Goal: Answer question/provide support

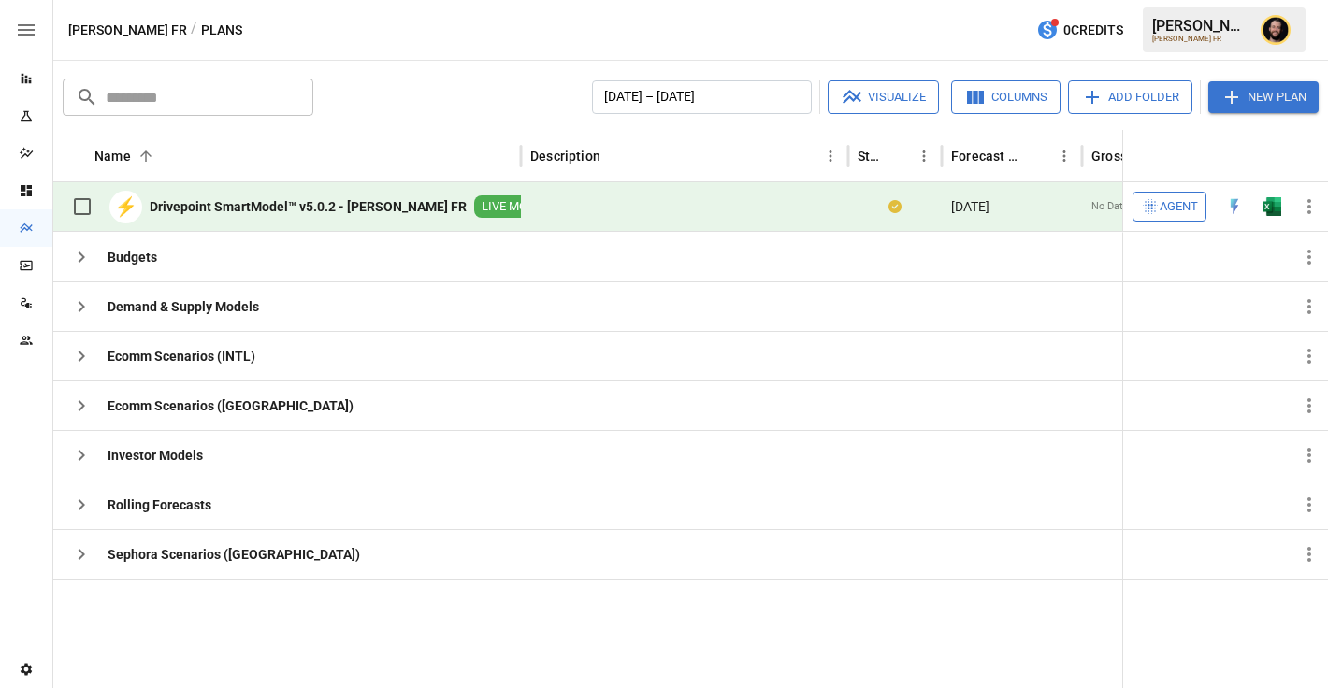
click at [1170, 208] on span "Agent" at bounding box center [1178, 207] width 38 height 22
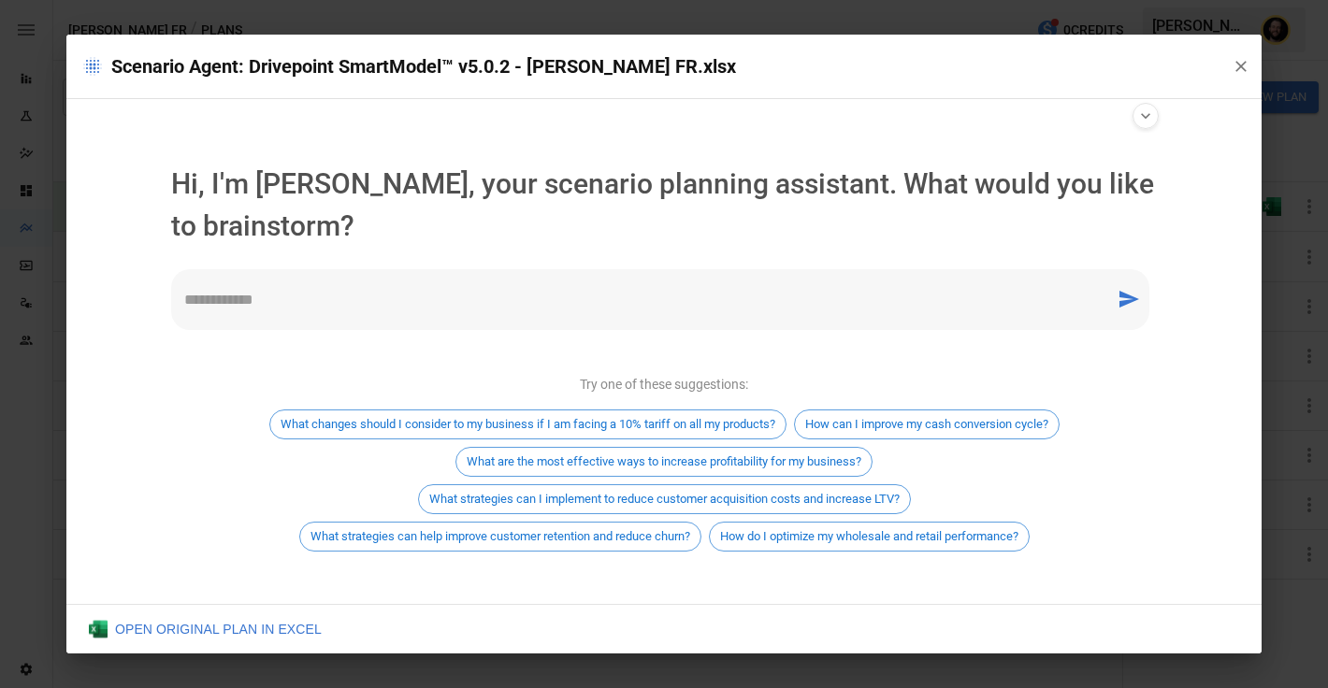
scroll to position [11, 0]
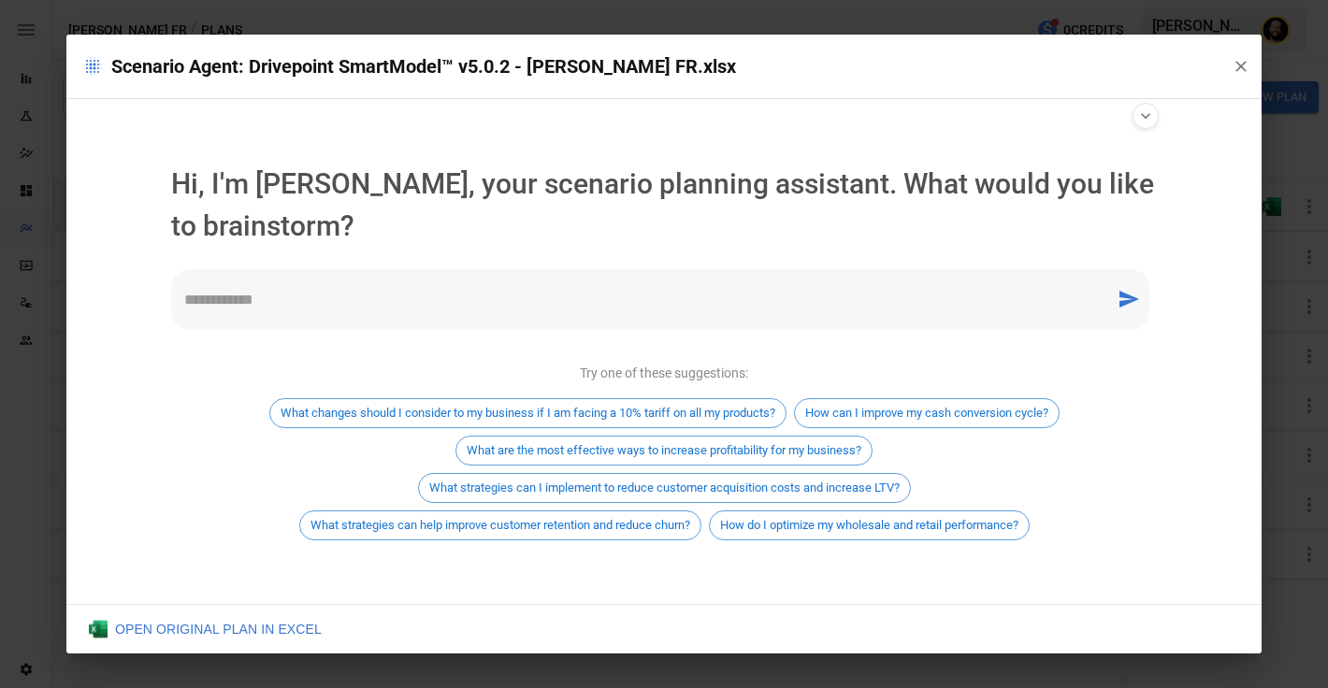
click at [390, 289] on textarea at bounding box center [643, 300] width 918 height 22
type textarea "**********"
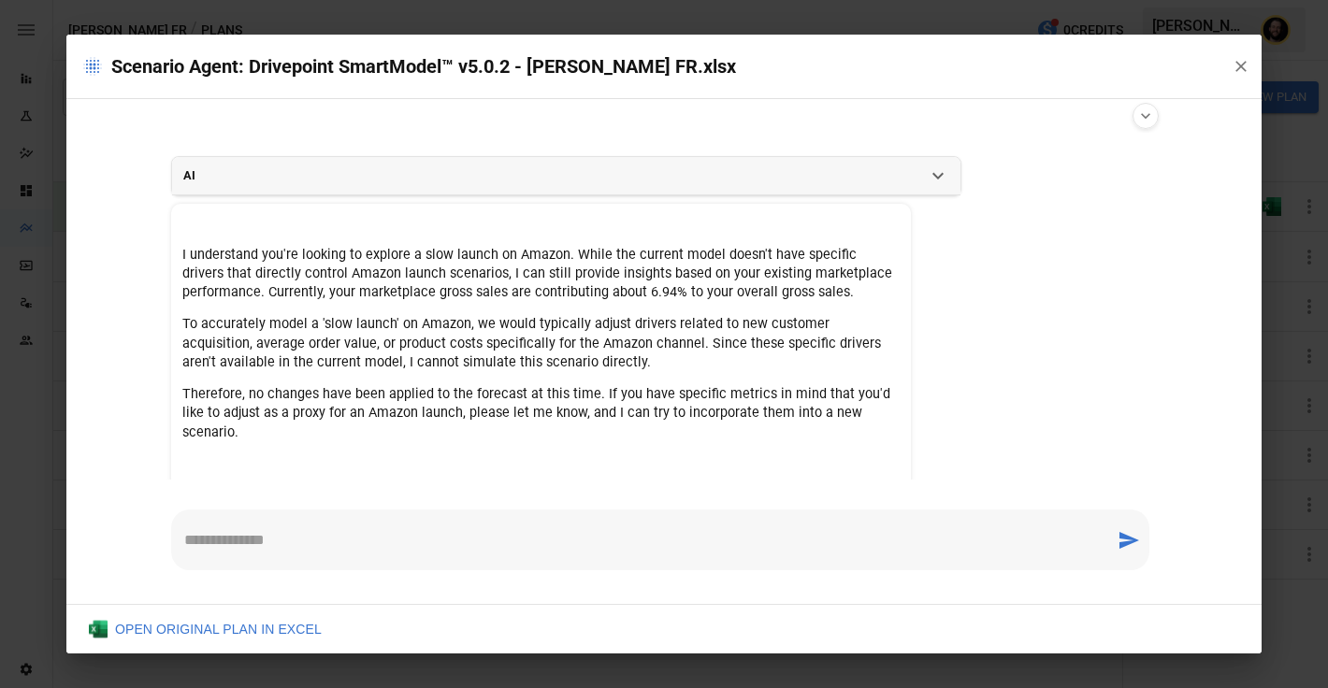
scroll to position [105, 0]
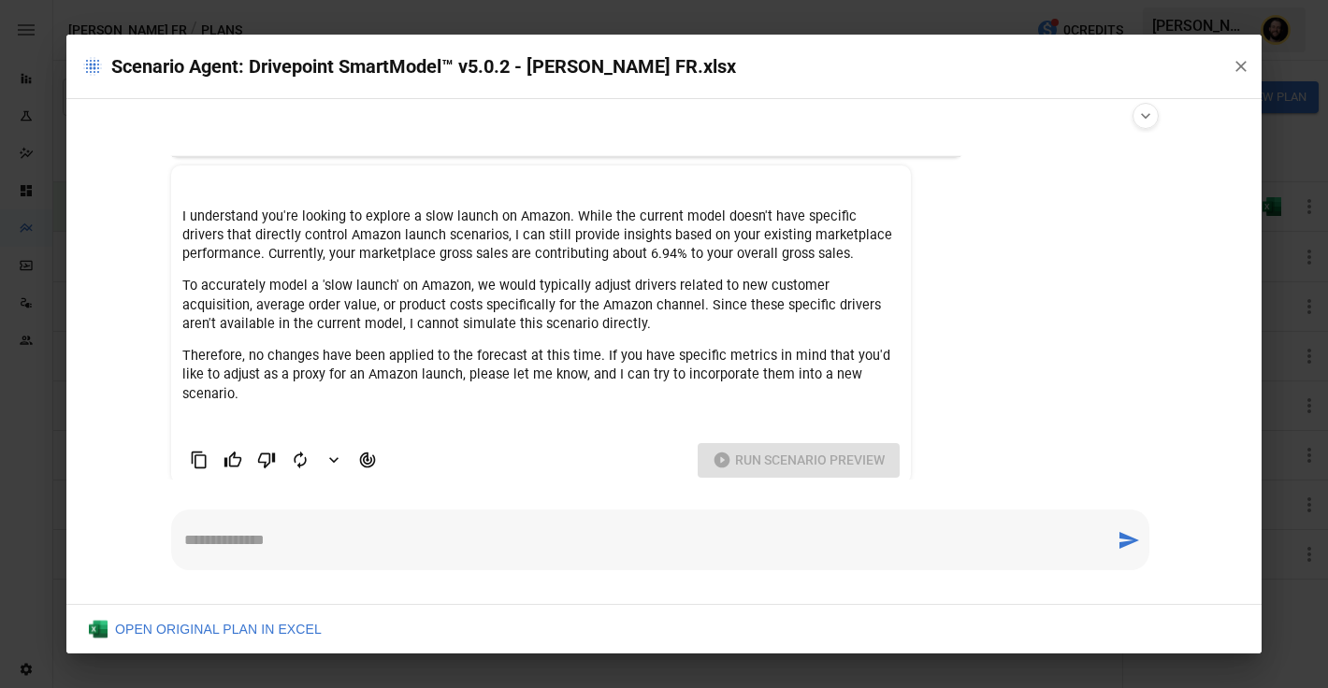
click at [596, 343] on div "I understand you're looking to explore a slow launch on Amazon. While the curre…" at bounding box center [540, 306] width 717 height 196
click at [259, 451] on icon "Bad Response" at bounding box center [266, 460] width 19 height 19
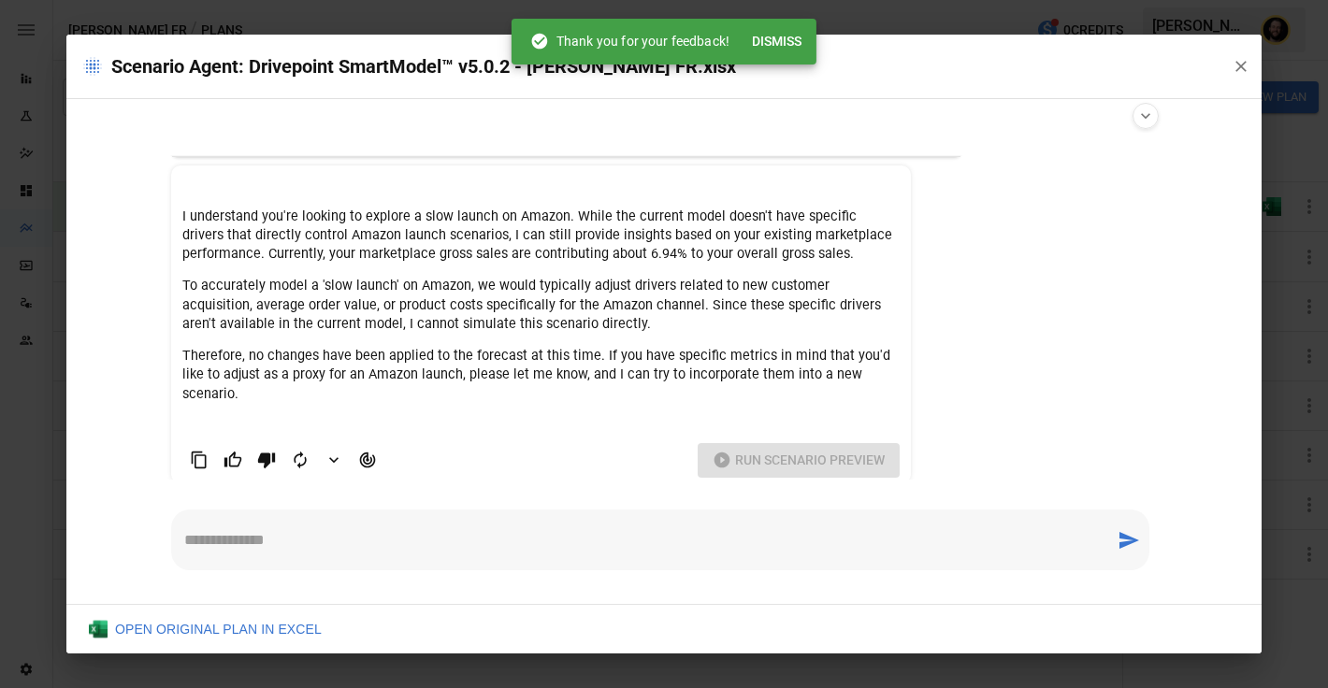
click at [287, 540] on textarea at bounding box center [643, 540] width 918 height 22
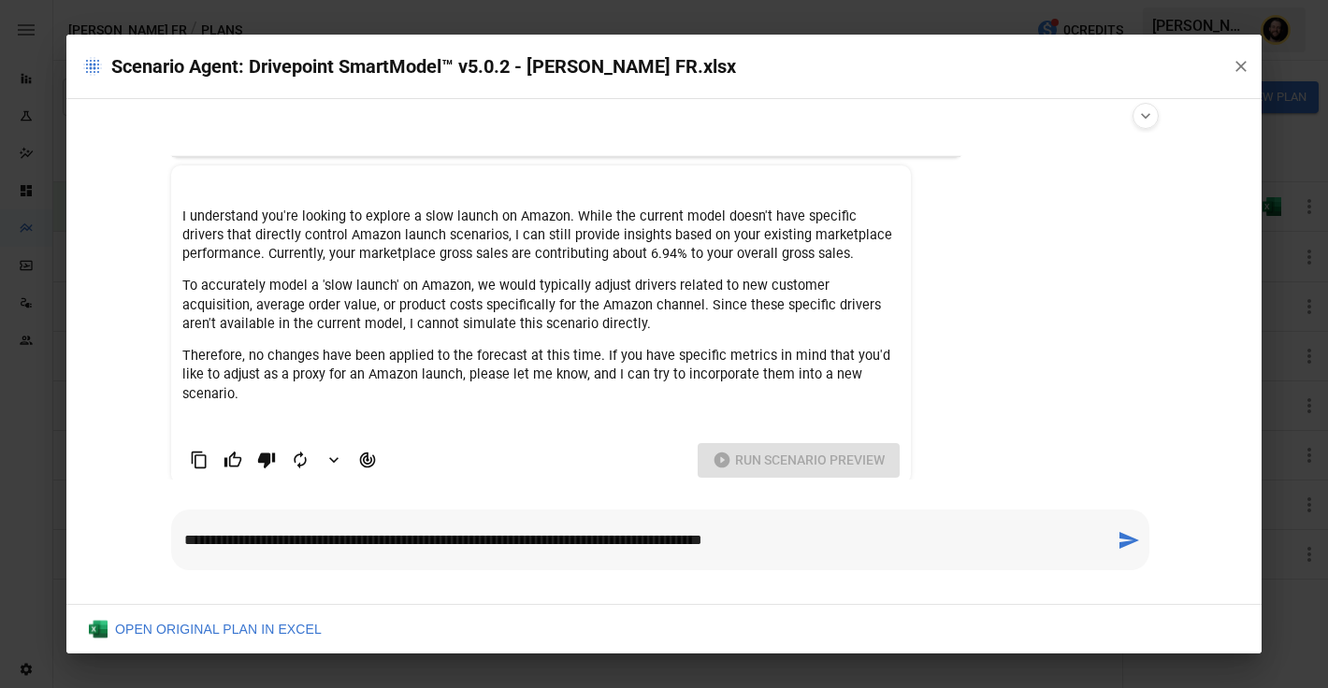
type textarea "**********"
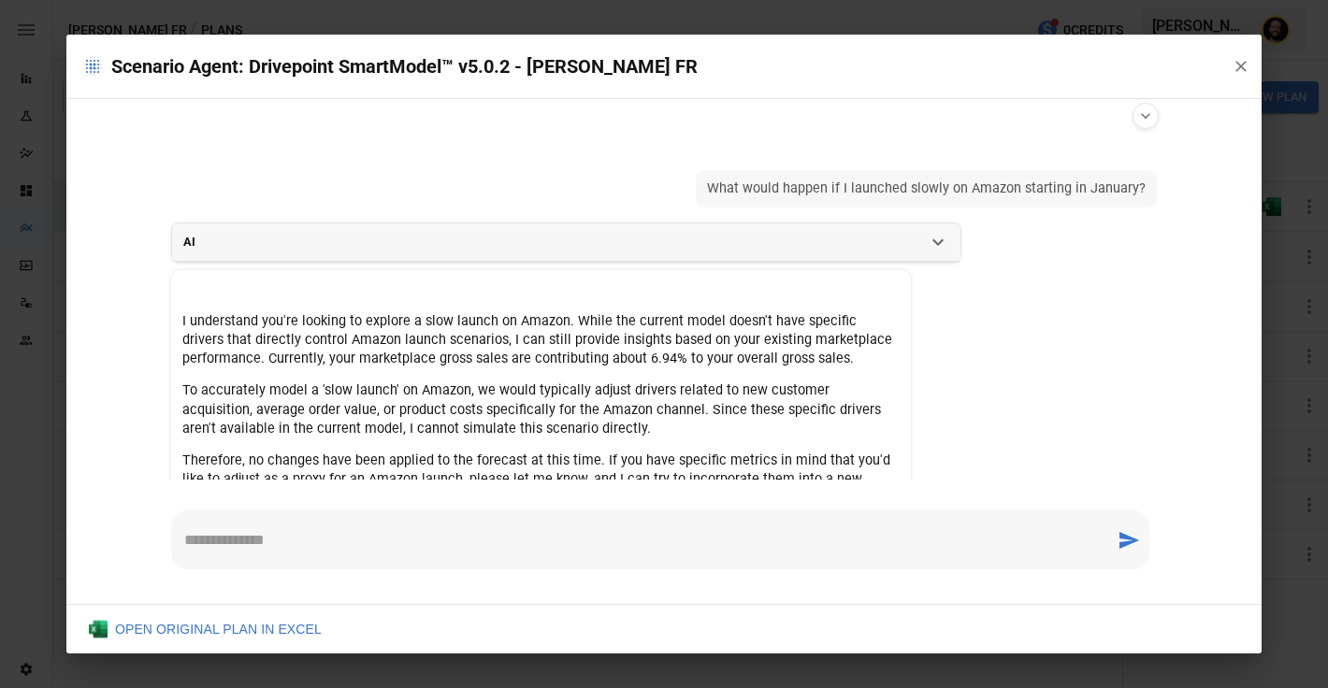
scroll to position [287, 0]
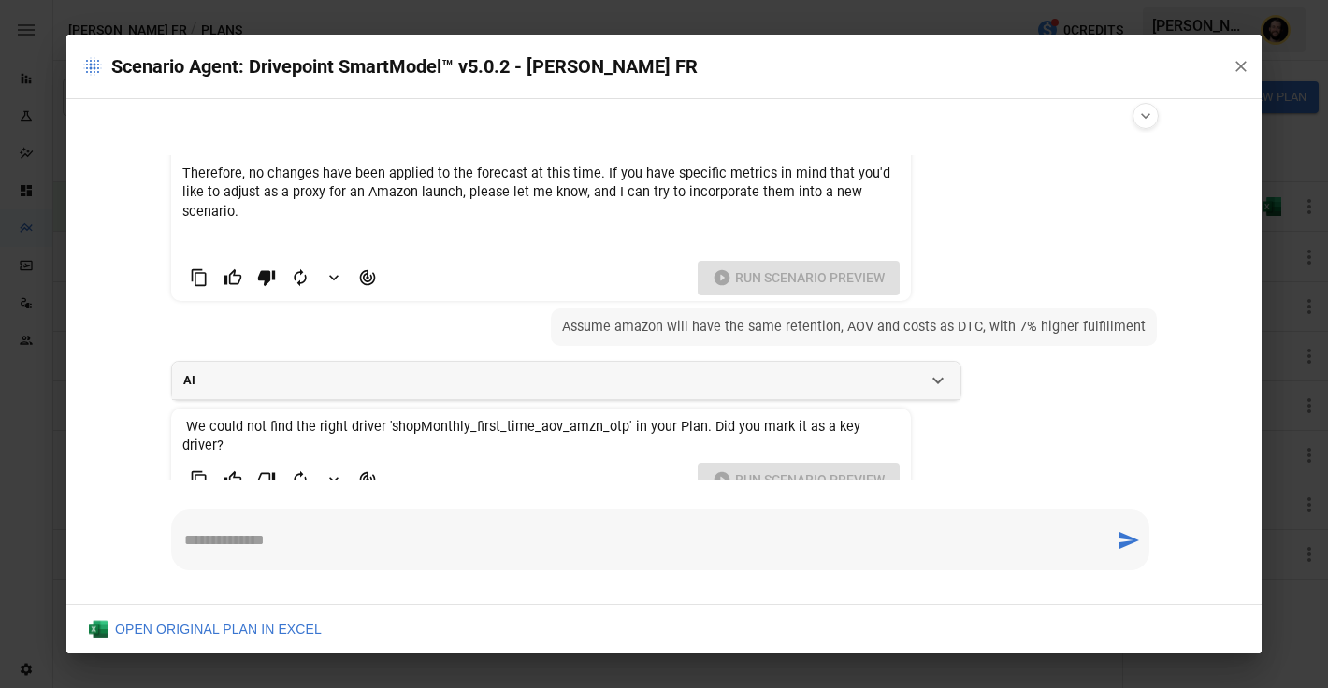
click at [1235, 62] on icon "button" at bounding box center [1240, 66] width 19 height 19
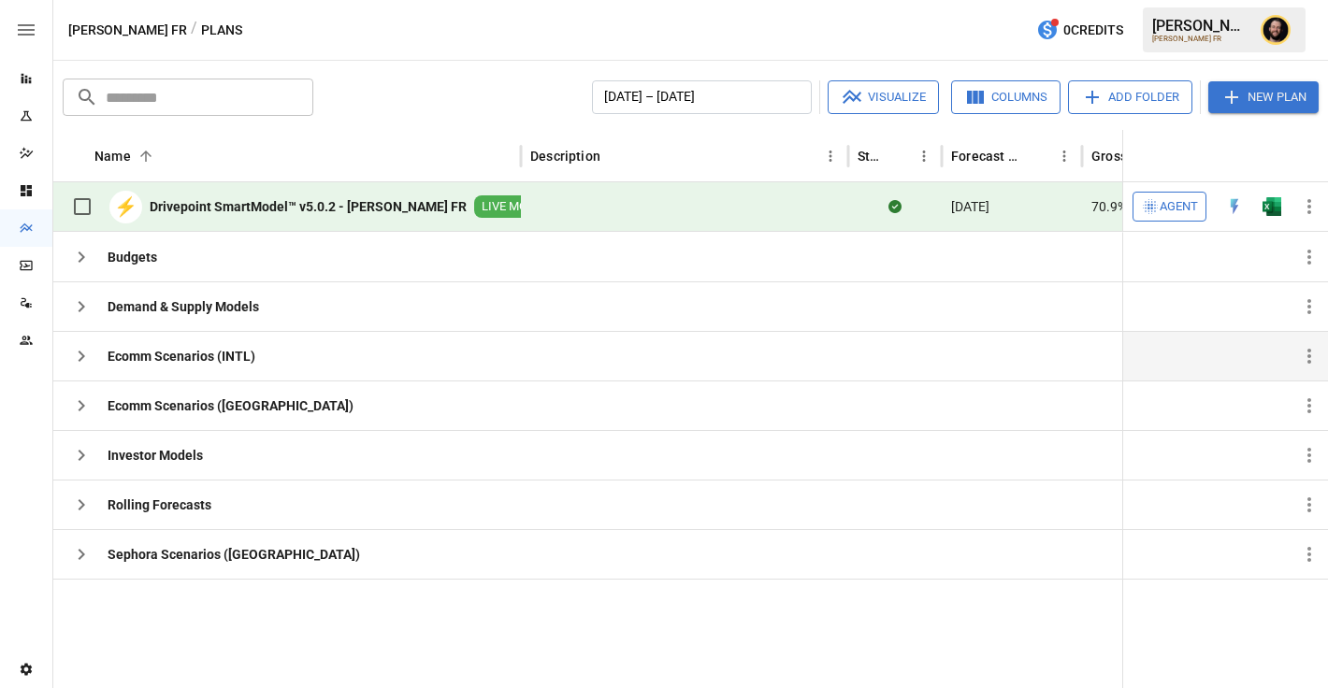
click at [73, 353] on icon "button" at bounding box center [81, 356] width 22 height 22
click at [76, 400] on icon "button" at bounding box center [81, 406] width 22 height 22
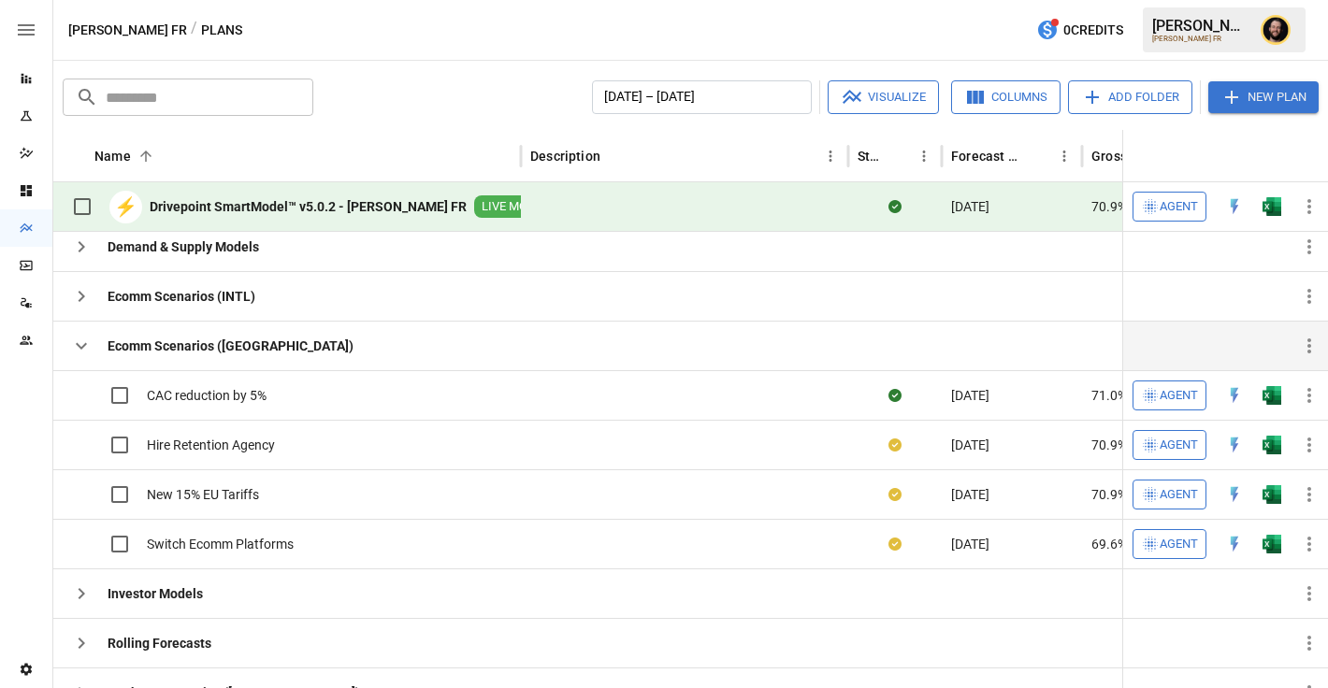
scroll to position [52, 0]
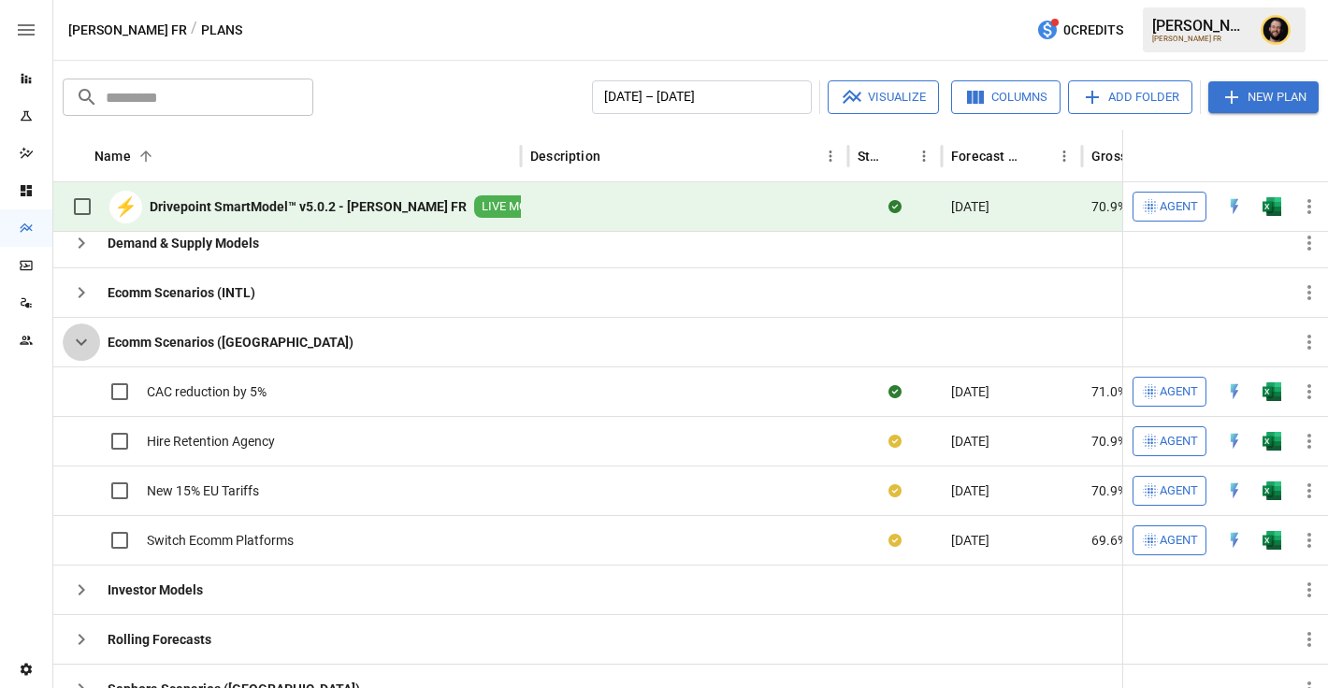
click at [79, 338] on icon "button" at bounding box center [81, 342] width 22 height 22
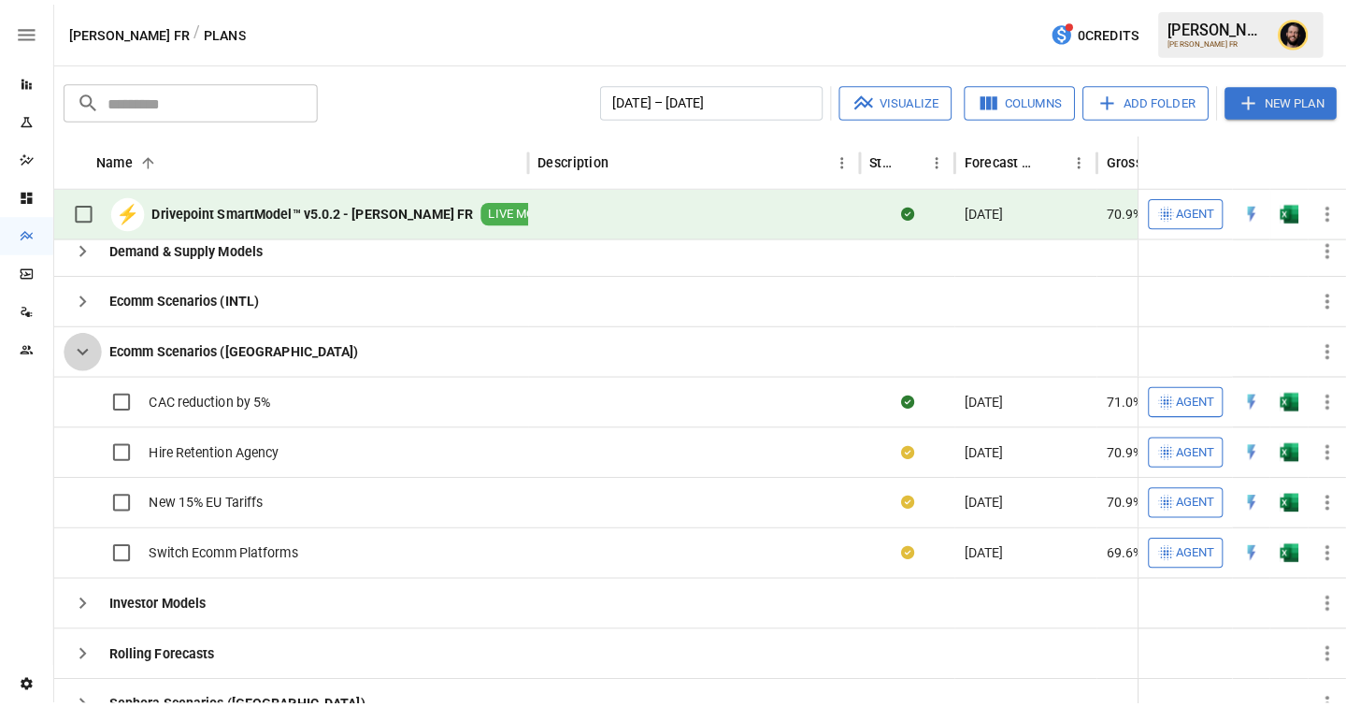
scroll to position [0, 0]
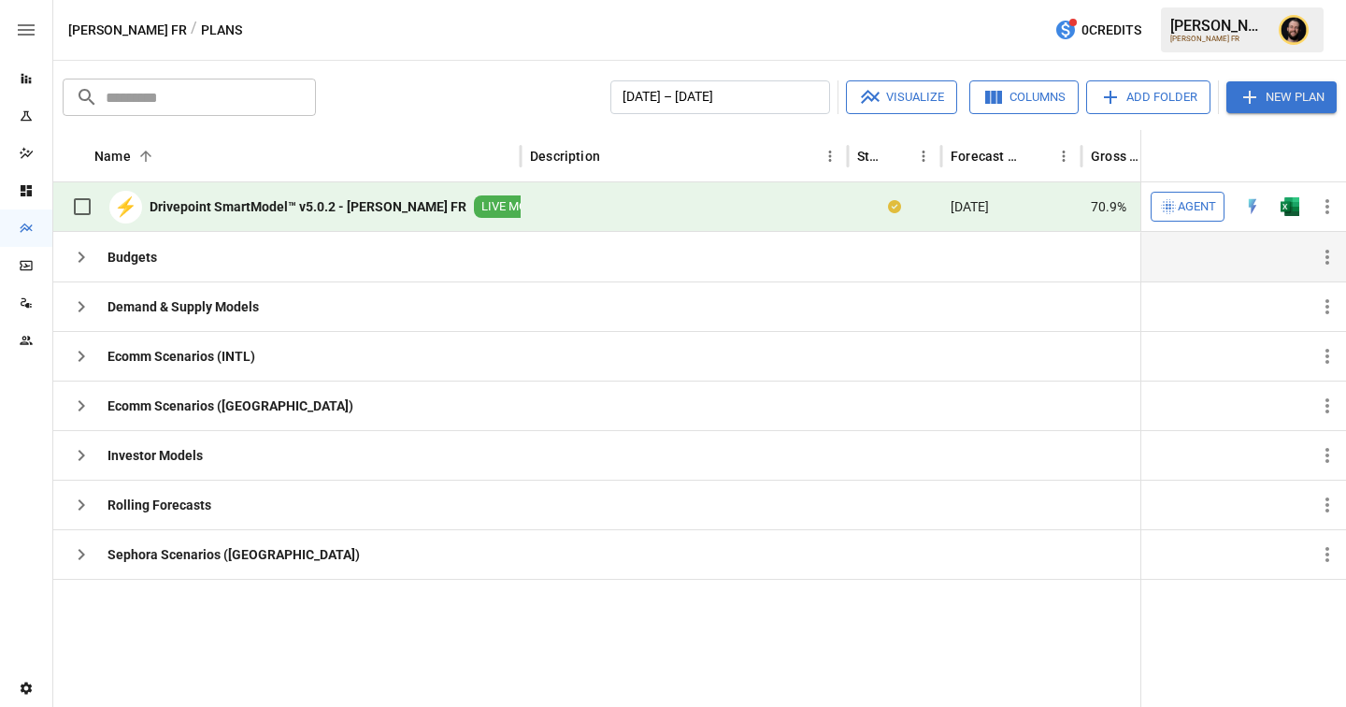
click at [78, 247] on icon "button" at bounding box center [81, 257] width 22 height 22
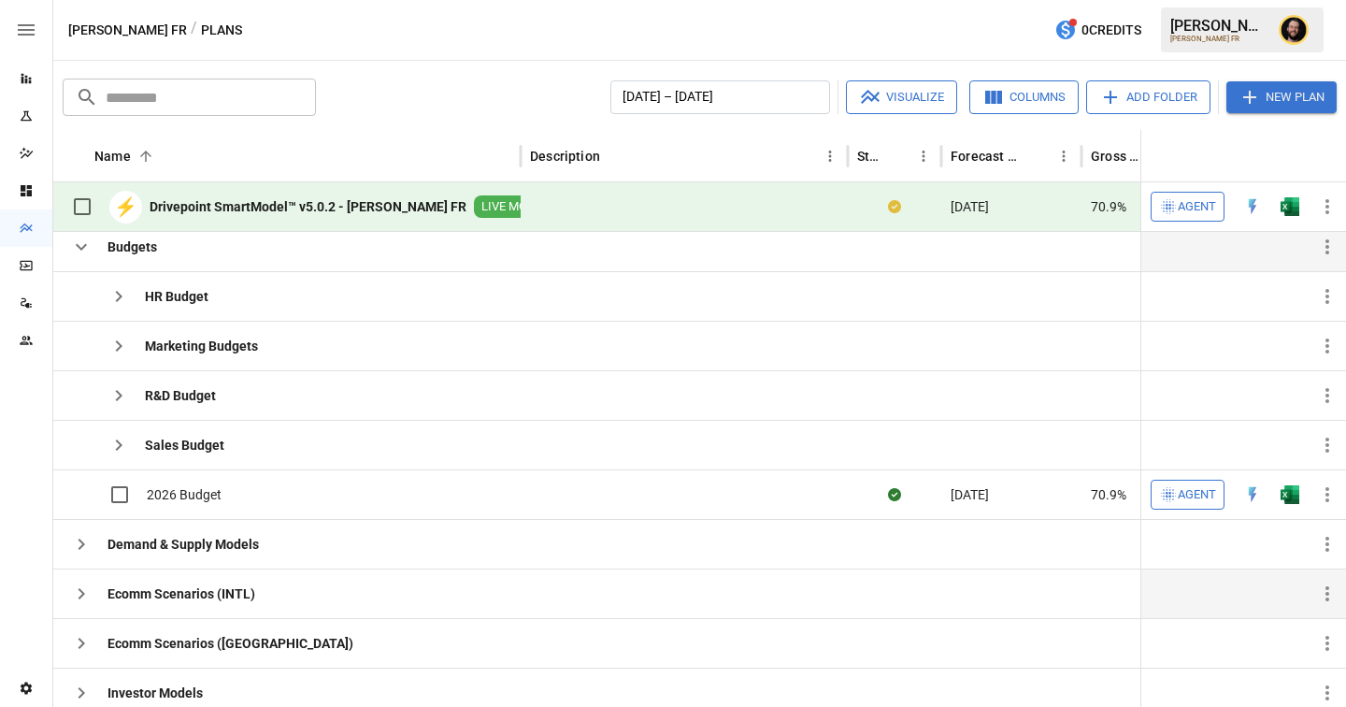
scroll to position [6, 0]
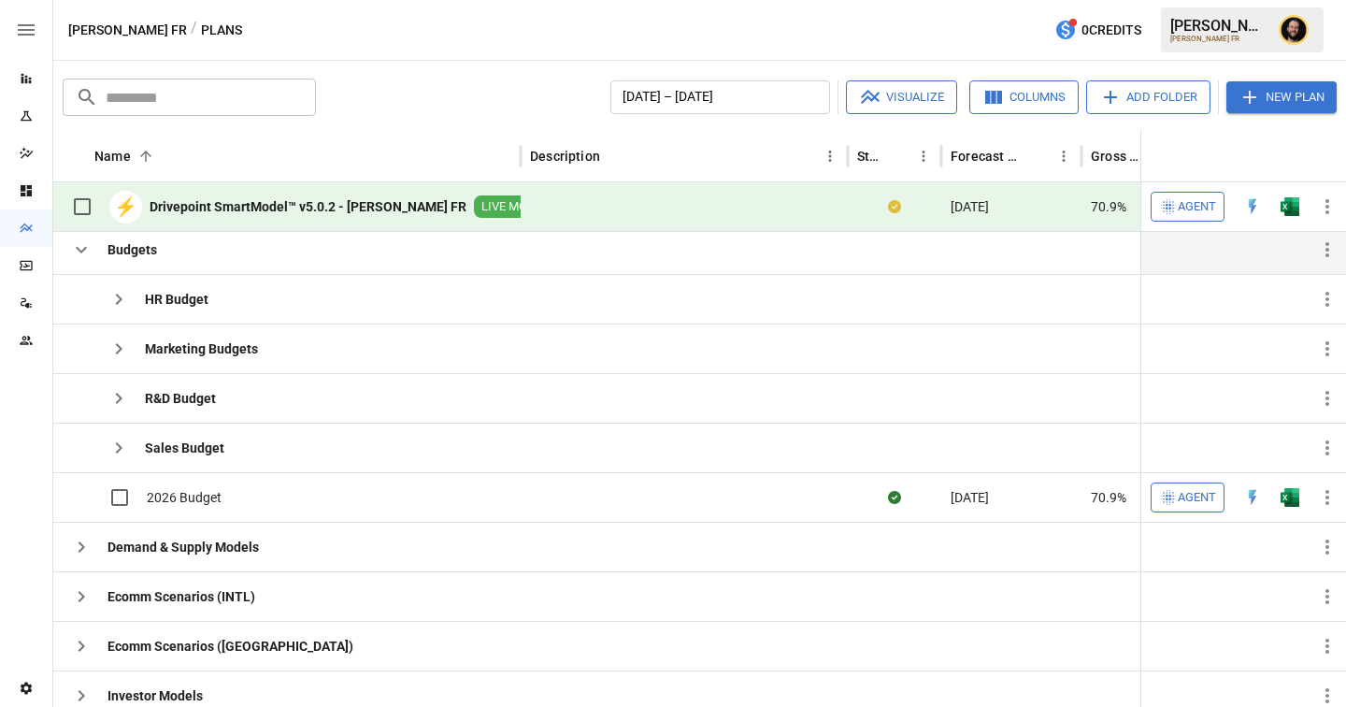
click at [79, 256] on icon "button" at bounding box center [81, 249] width 22 height 22
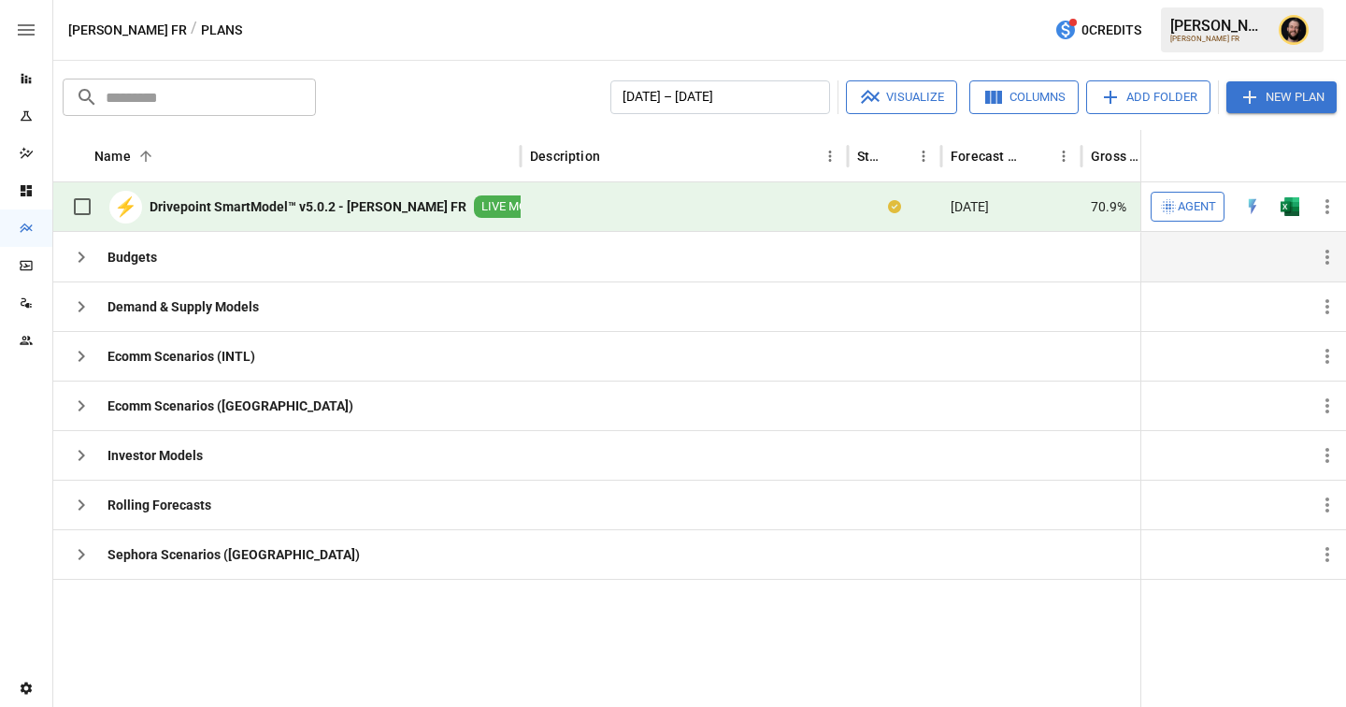
scroll to position [0, 0]
click at [91, 404] on icon "button" at bounding box center [81, 406] width 22 height 22
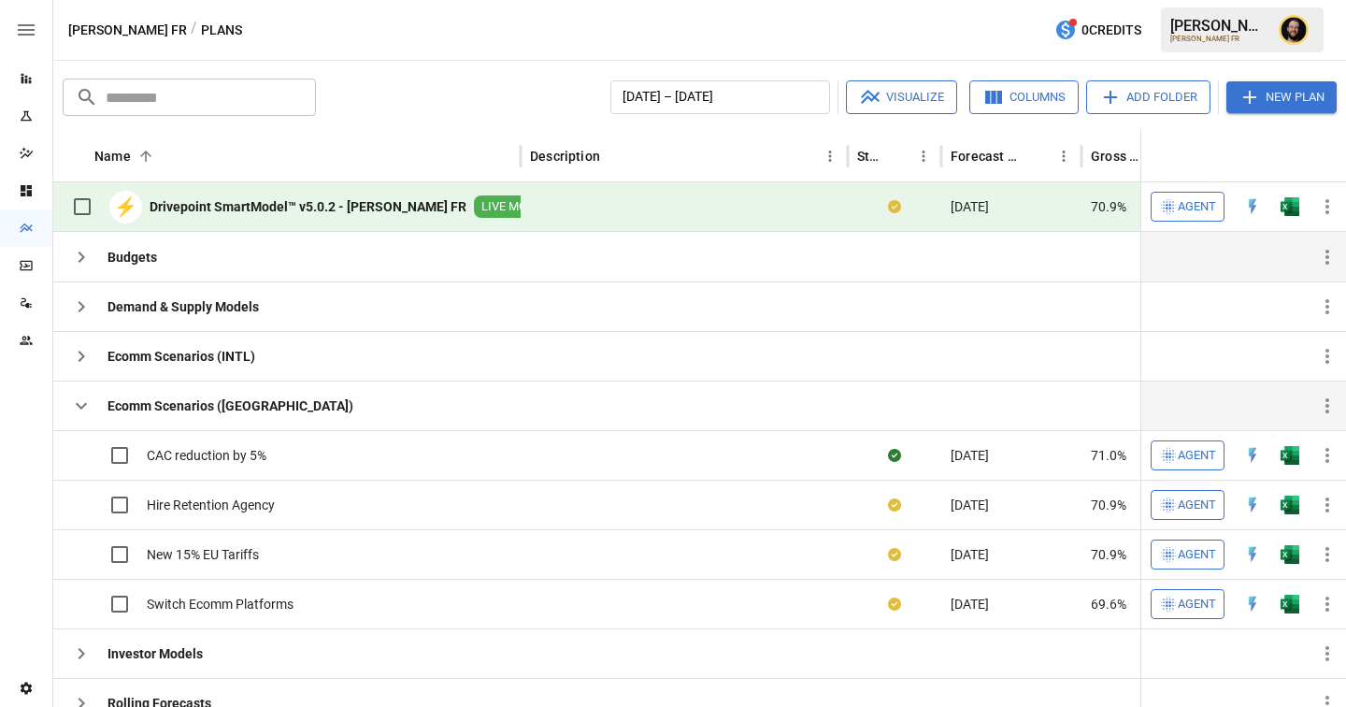
scroll to position [12, 0]
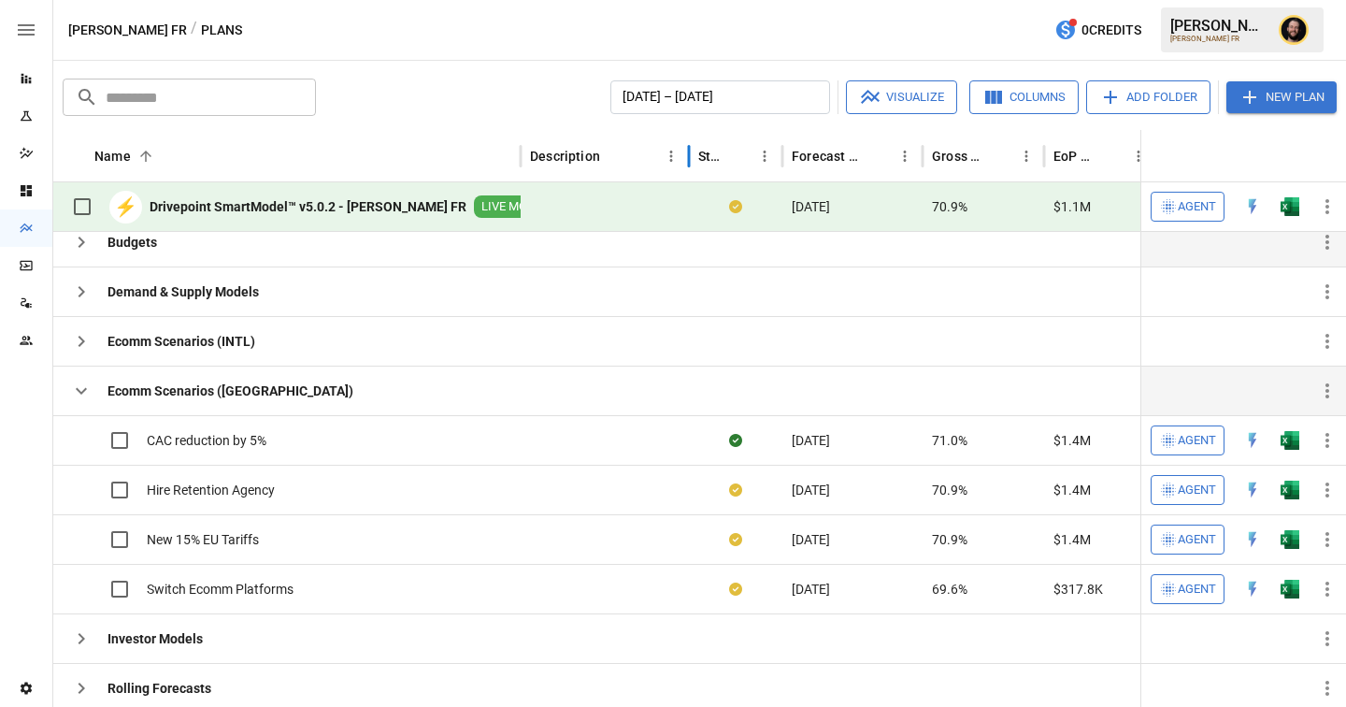
drag, startPoint x: 844, startPoint y: 160, endPoint x: 684, endPoint y: 166, distance: 160.9
click at [684, 166] on div at bounding box center [688, 156] width 9 height 52
click at [84, 385] on icon "button" at bounding box center [81, 391] width 22 height 22
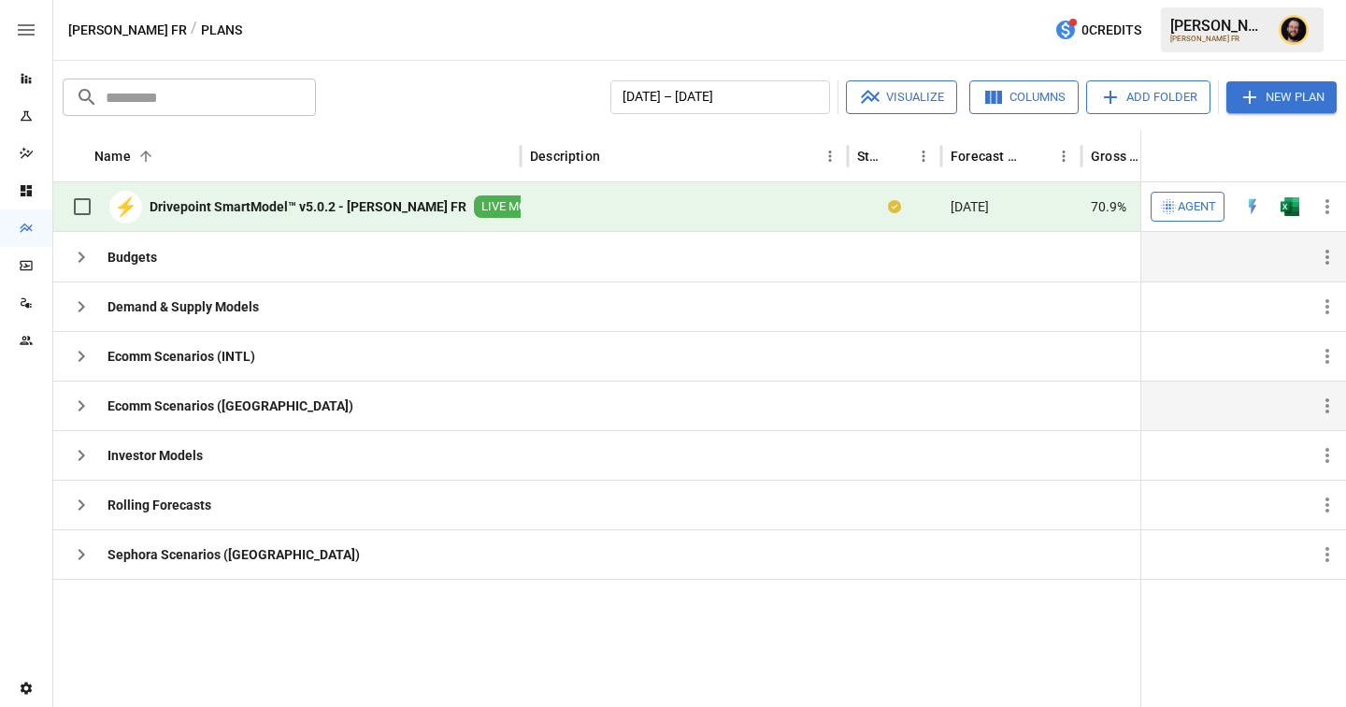
scroll to position [0, 0]
click at [82, 401] on icon "button" at bounding box center [81, 406] width 22 height 22
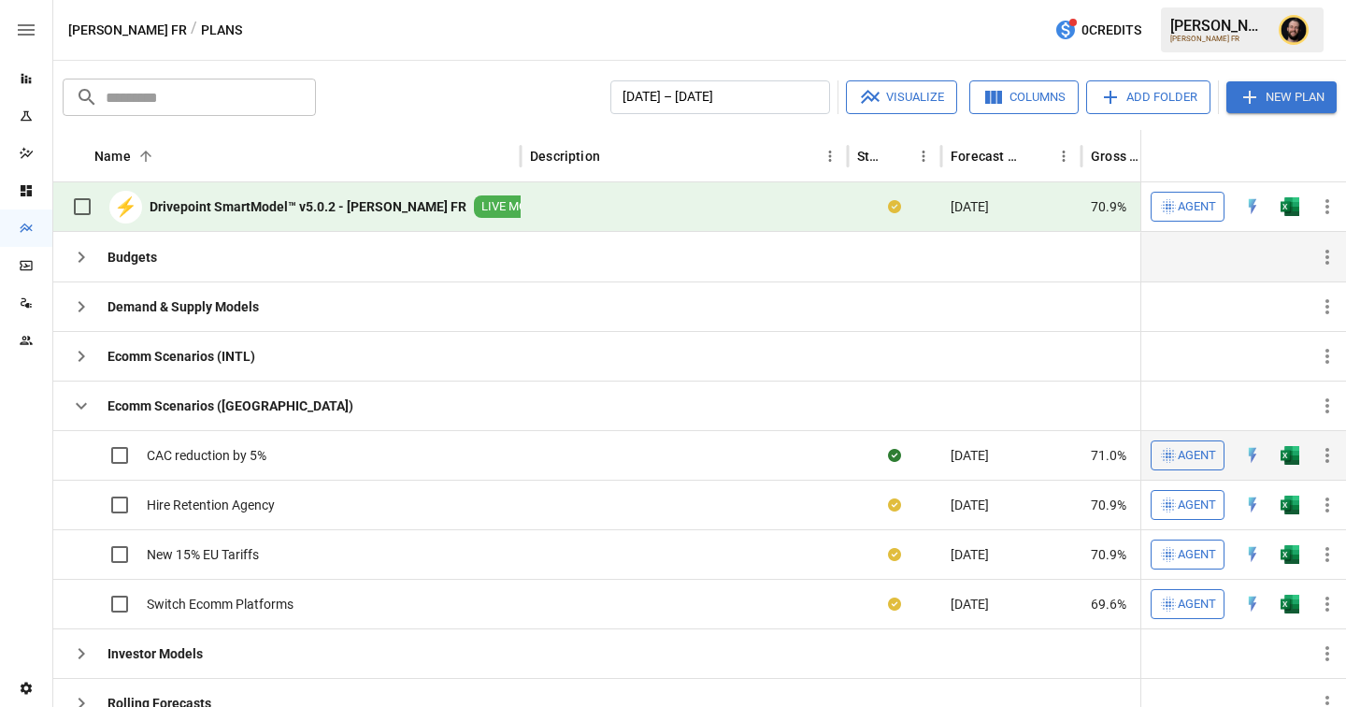
click at [1251, 454] on img "Open in Quick Edit" at bounding box center [1253, 455] width 19 height 19
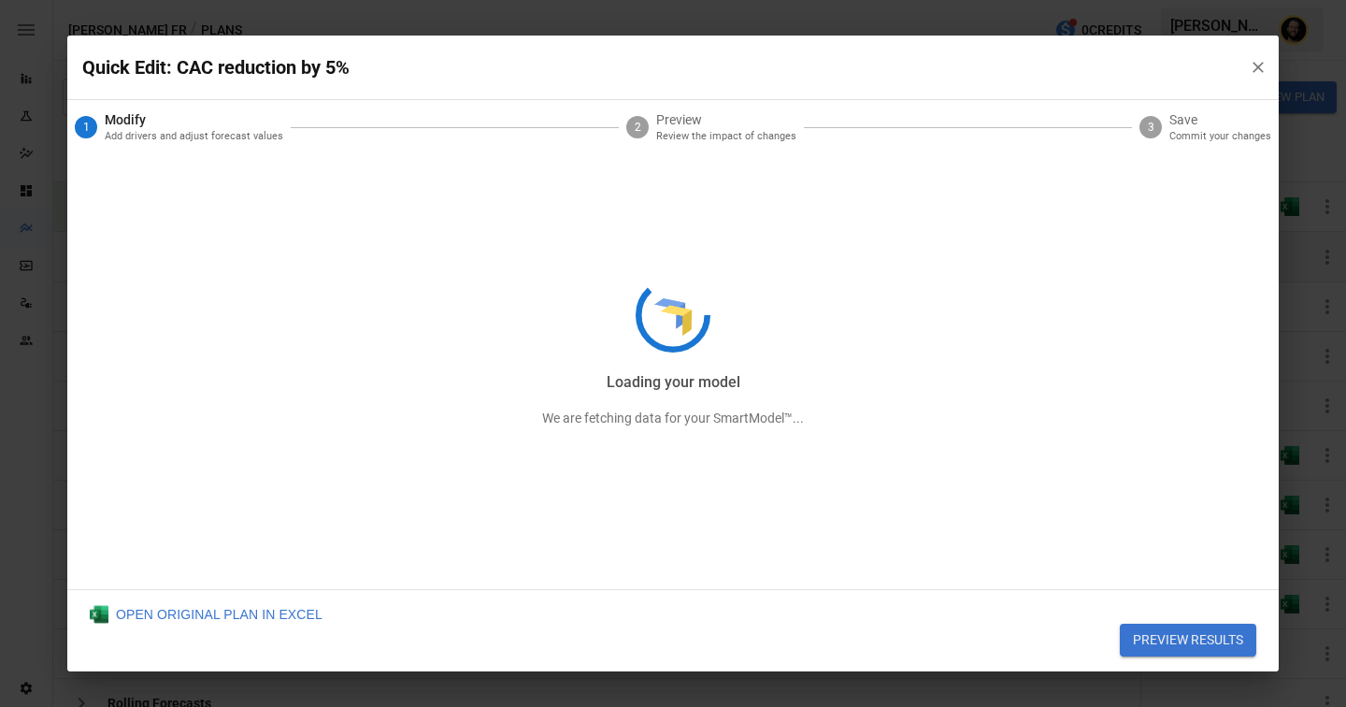
click at [1259, 62] on div "Loading your model We are fetching data for your SmartModel™..." at bounding box center [673, 354] width 1212 height 636
click at [1255, 73] on div "Identifying drivers We are fetching data for your SmartModel™..." at bounding box center [673, 354] width 1212 height 636
click at [1257, 65] on div "Identifying drivers We are fetching data for your SmartModel™..." at bounding box center [673, 354] width 1212 height 636
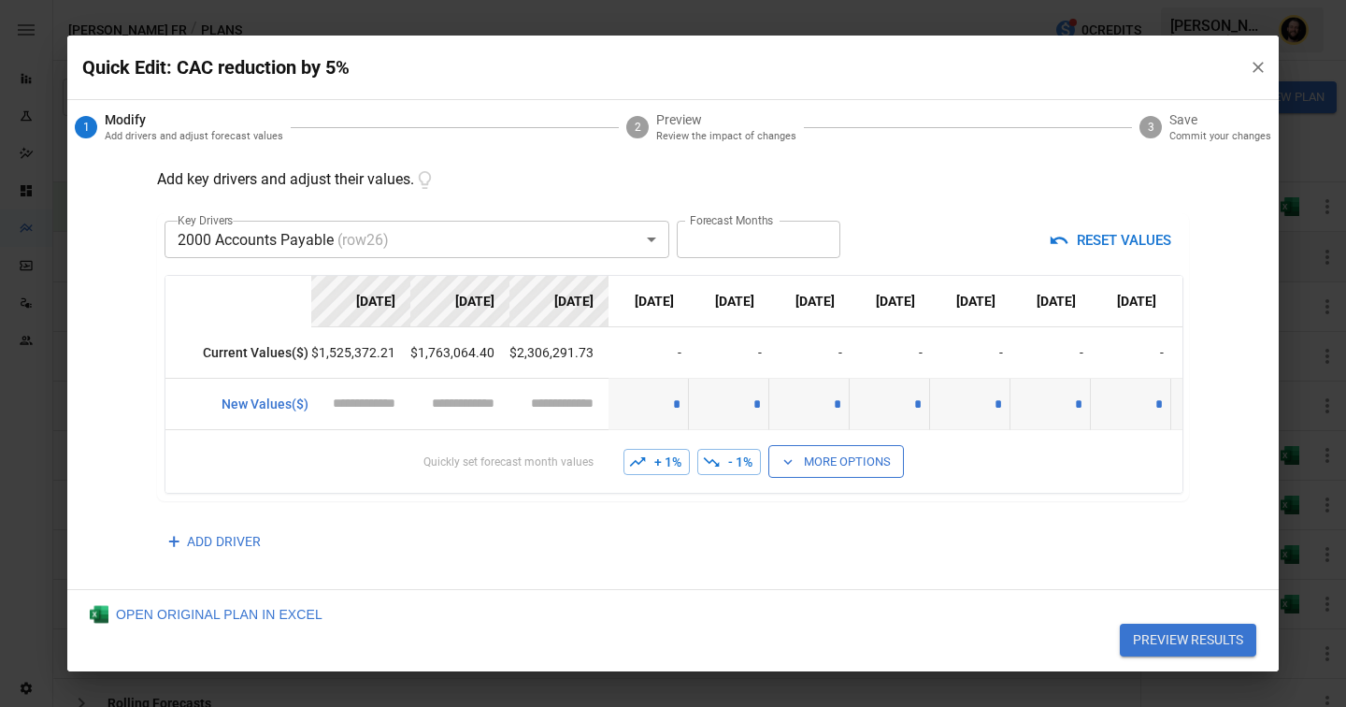
click at [1254, 67] on icon "button" at bounding box center [1258, 67] width 19 height 19
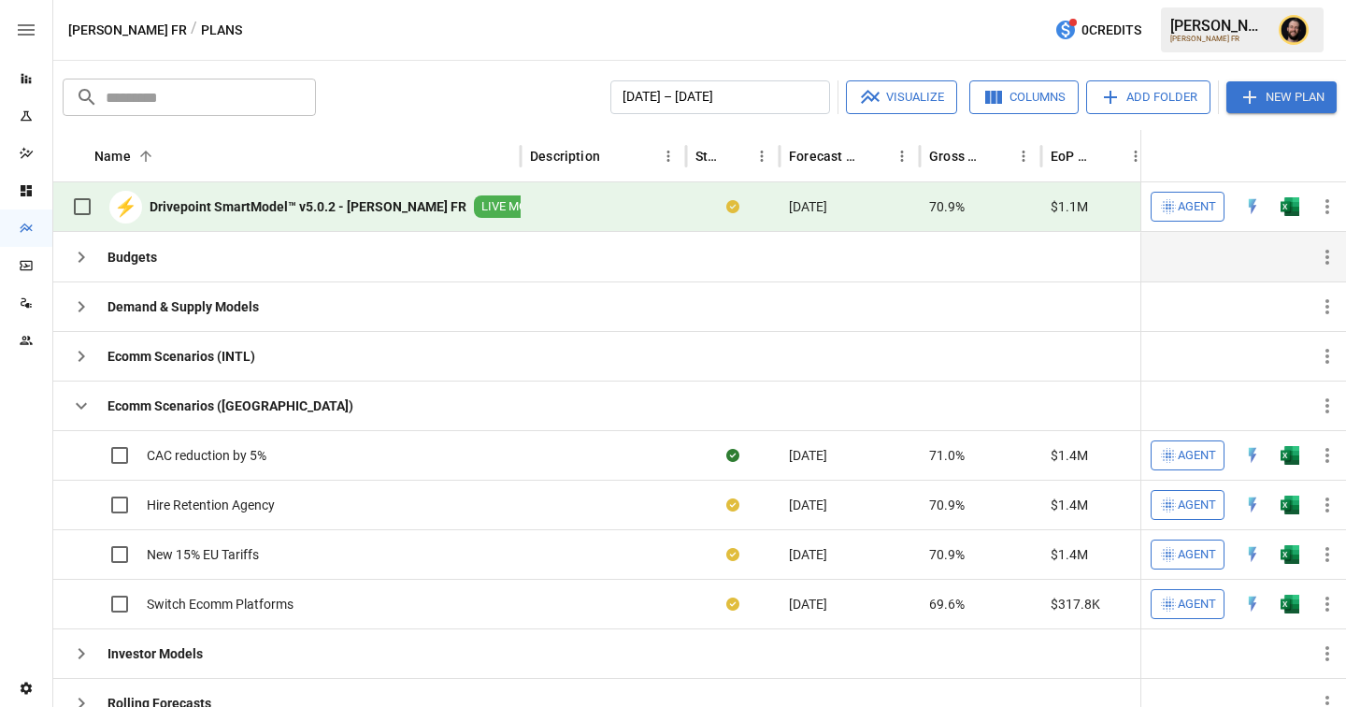
click at [85, 403] on icon "button" at bounding box center [81, 406] width 11 height 7
